Goal: Information Seeking & Learning: Learn about a topic

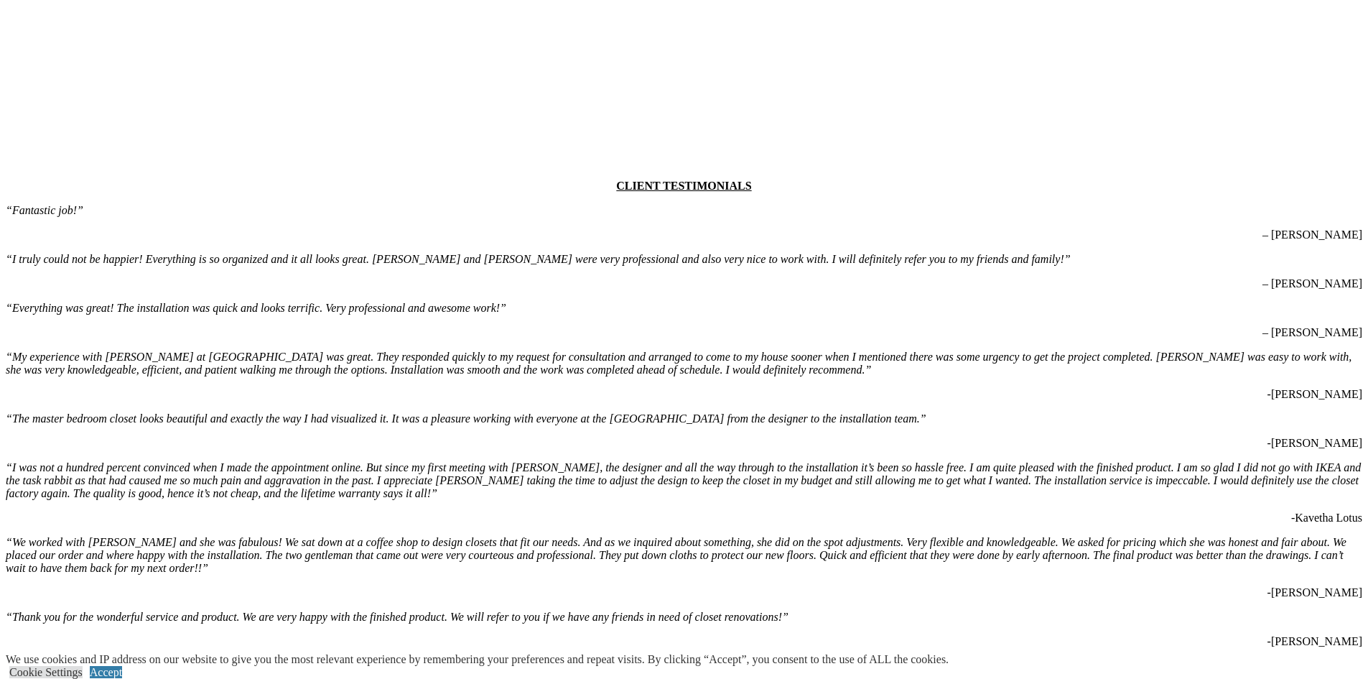
scroll to position [3806, 0]
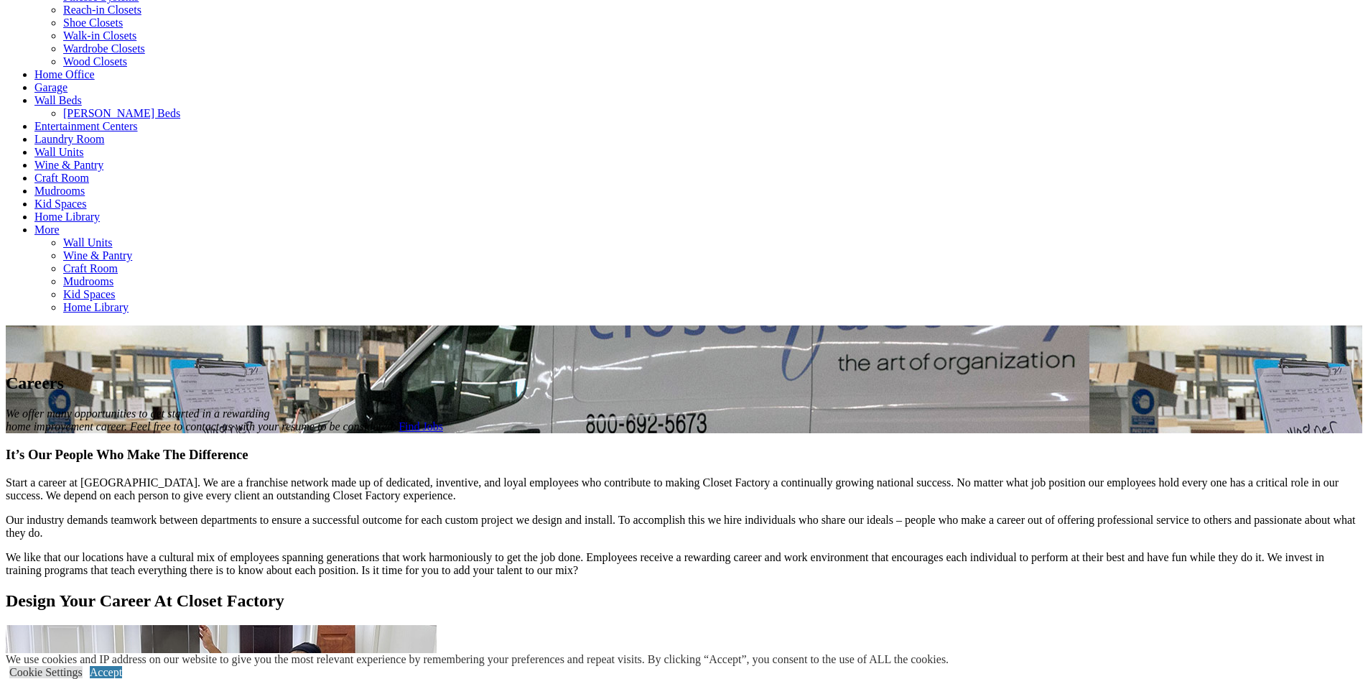
scroll to position [718, 0]
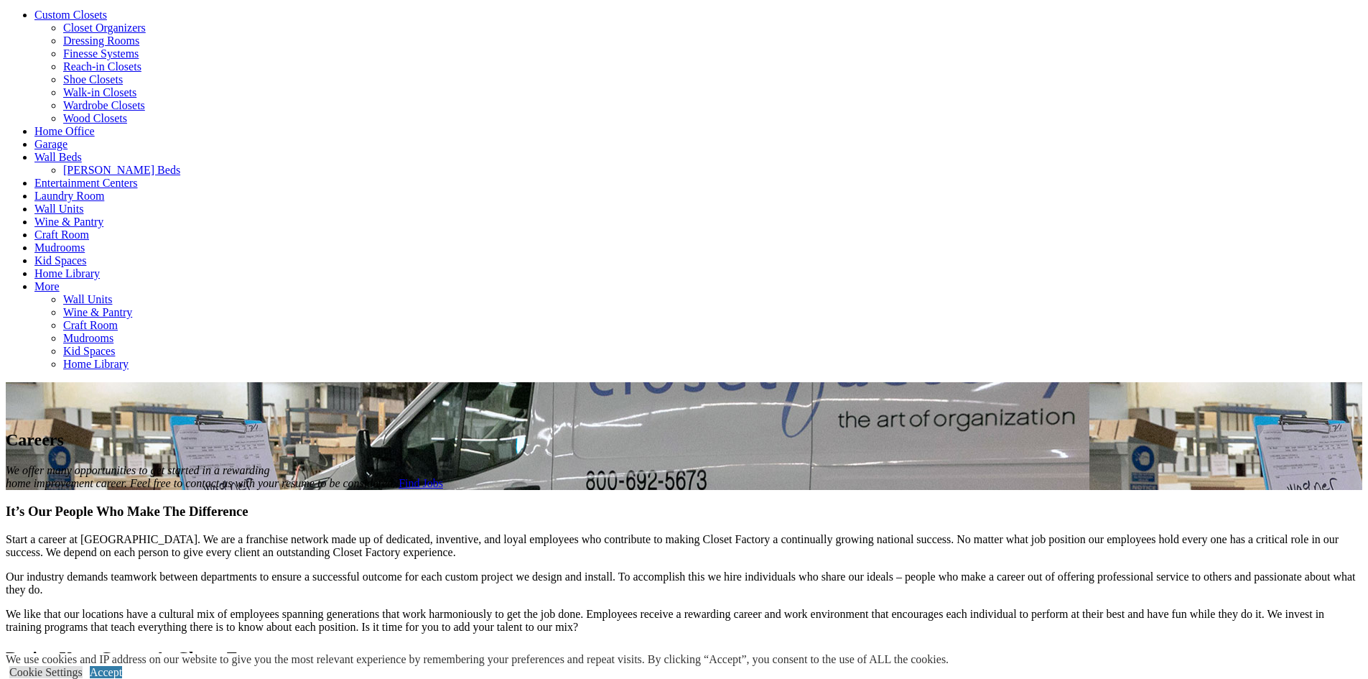
scroll to position [574, 0]
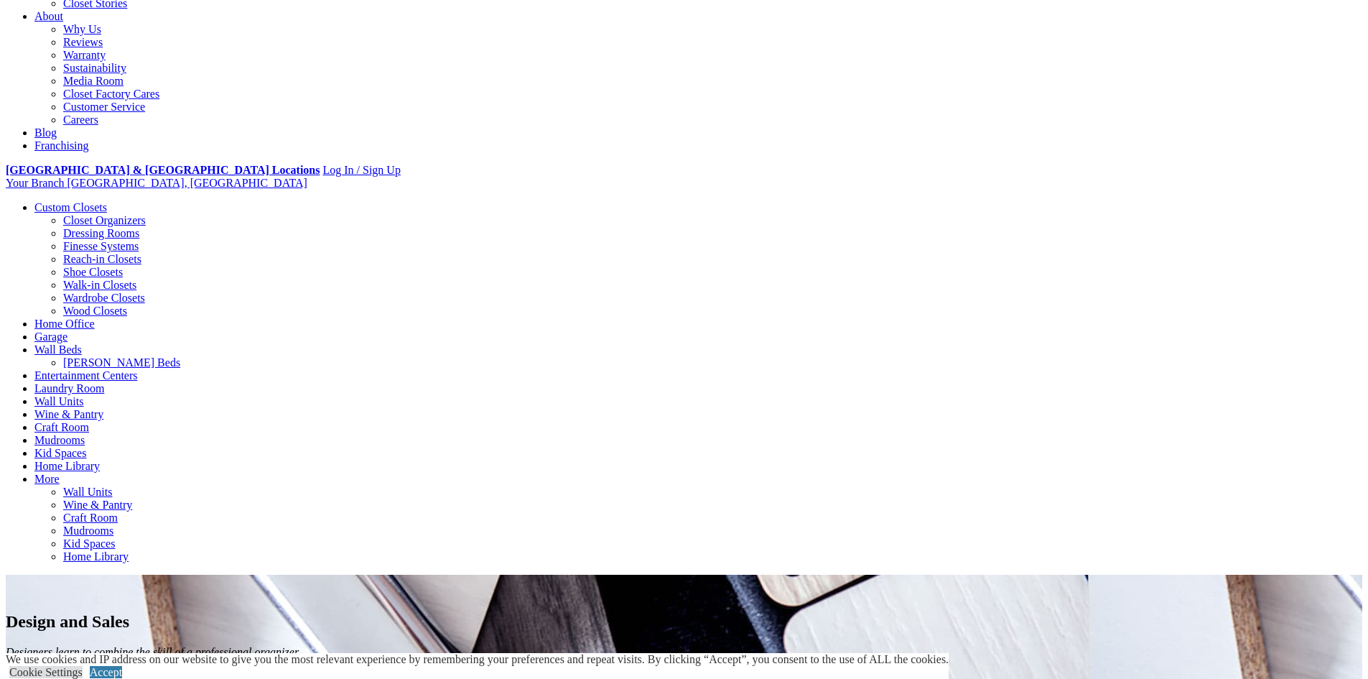
scroll to position [503, 0]
